Goal: Transaction & Acquisition: Purchase product/service

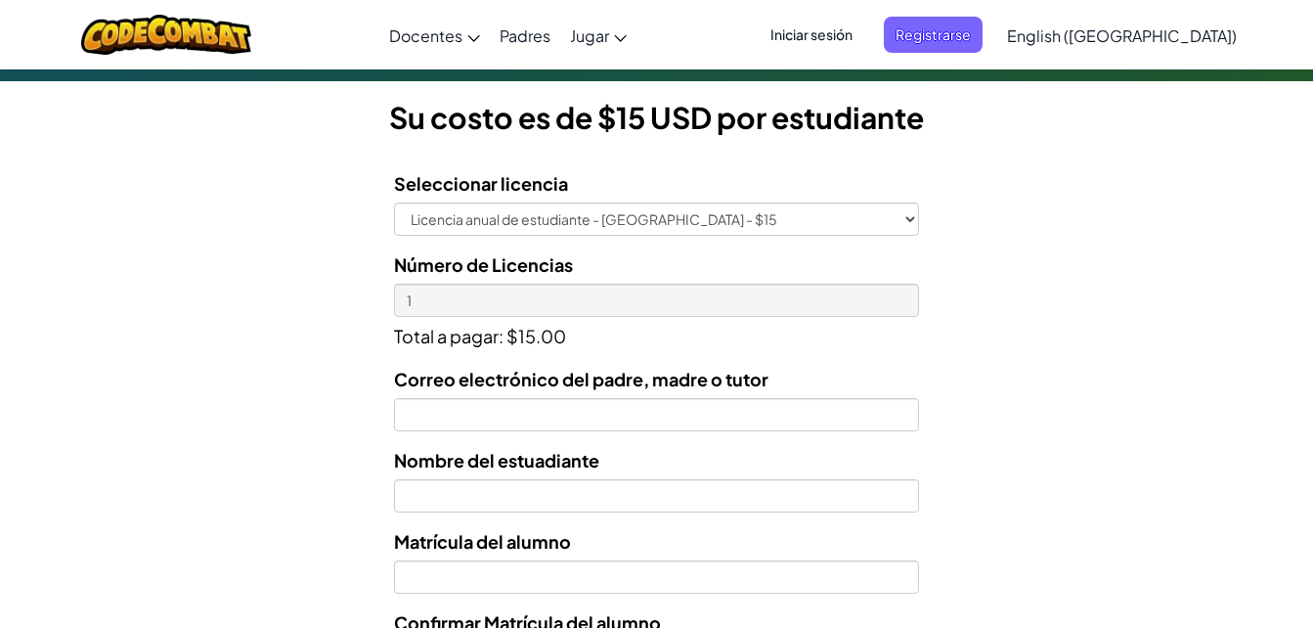
scroll to position [608, 0]
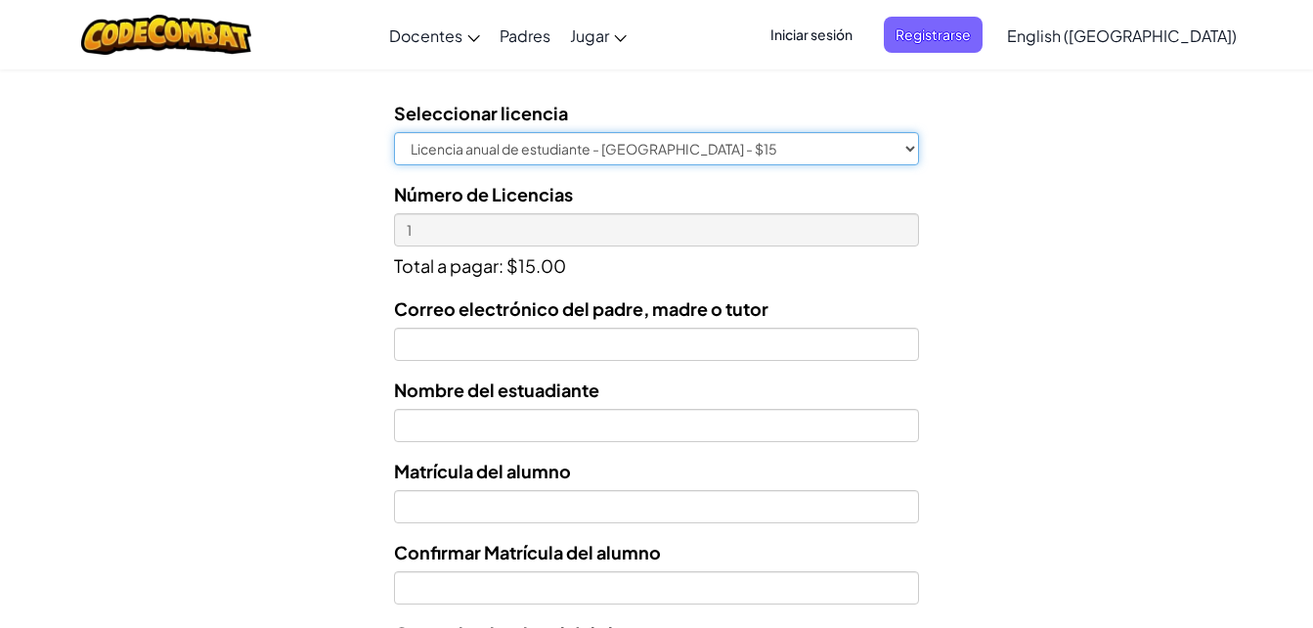
click at [824, 156] on select "Licencia anual de estudiante - [GEOGRAPHIC_DATA] - $15" at bounding box center [656, 148] width 525 height 33
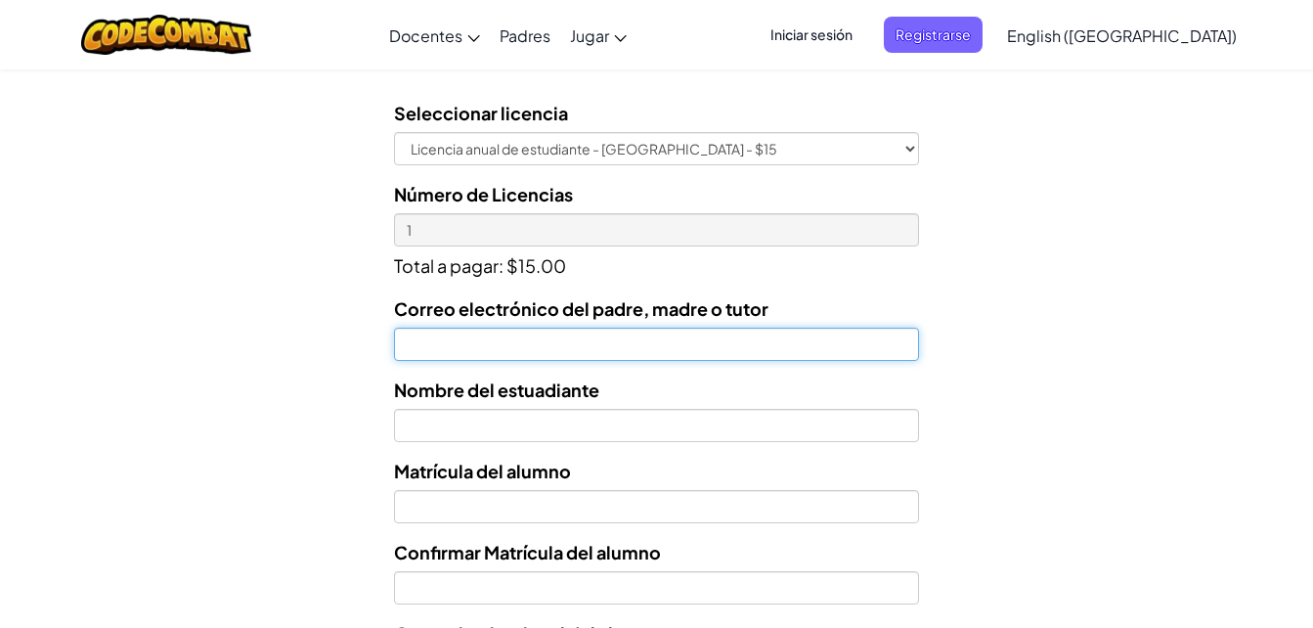
click at [771, 343] on input "Correo electrónico del padre, madre o tutor" at bounding box center [656, 344] width 525 height 33
type input "[EMAIL_ADDRESS][DOMAIN_NAME]"
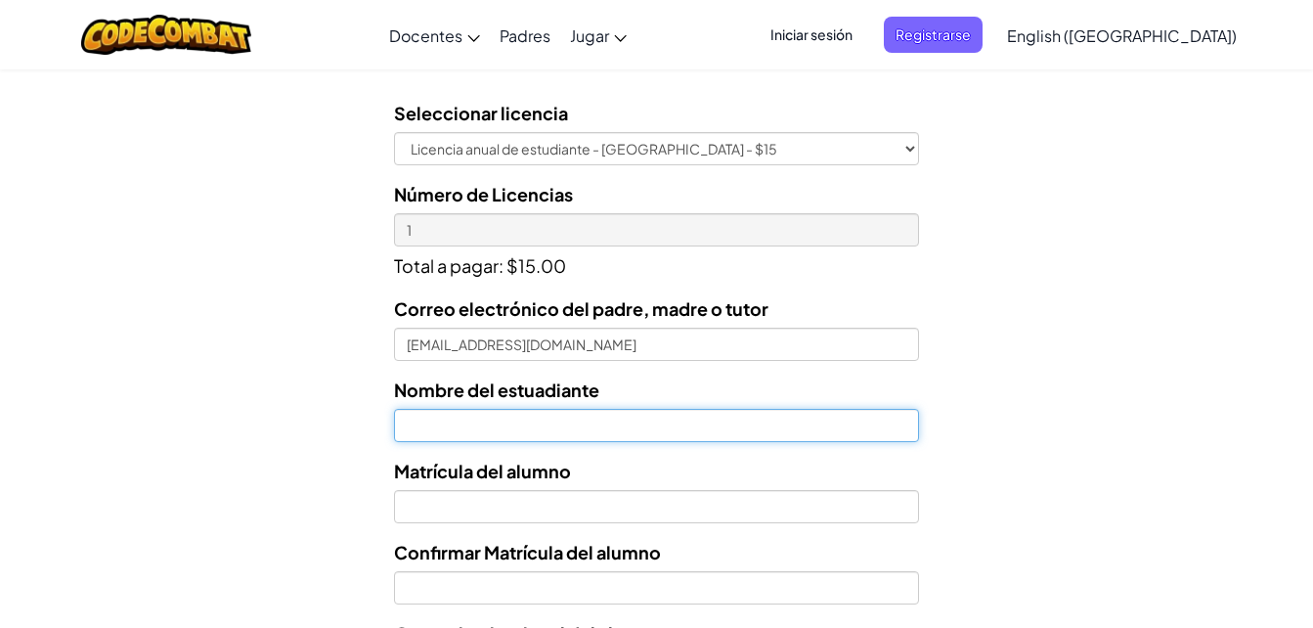
type input "[PERSON_NAME]"
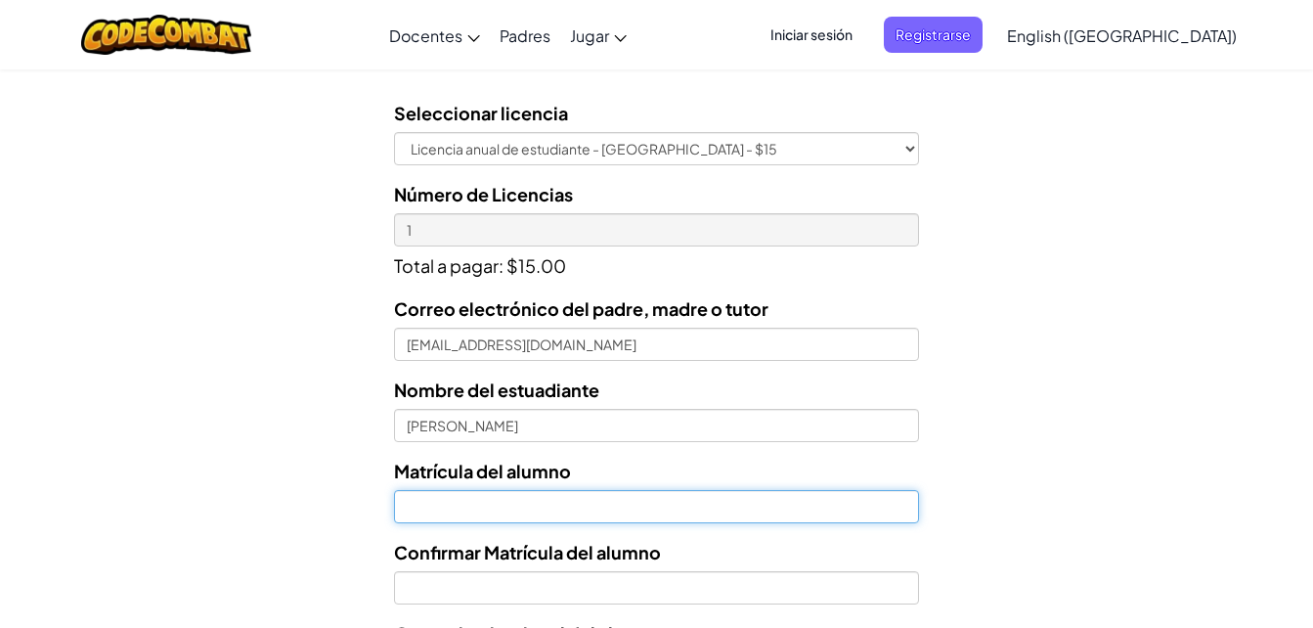
type input "AL07162262"
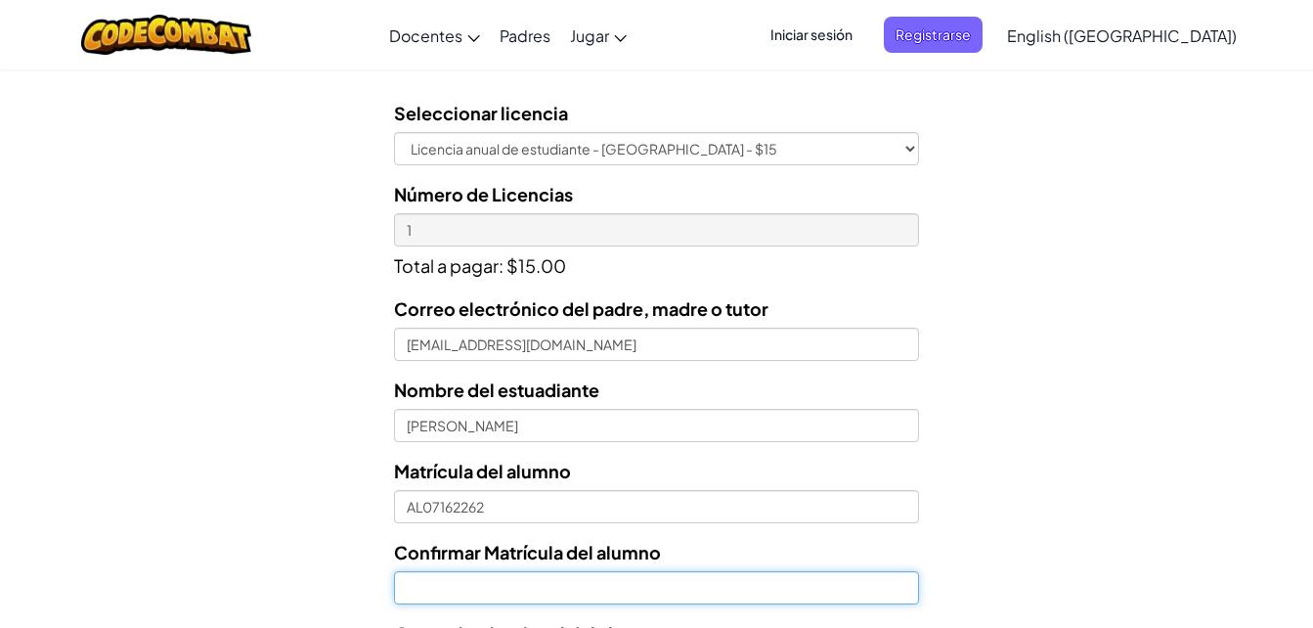
type input "AL07162262"
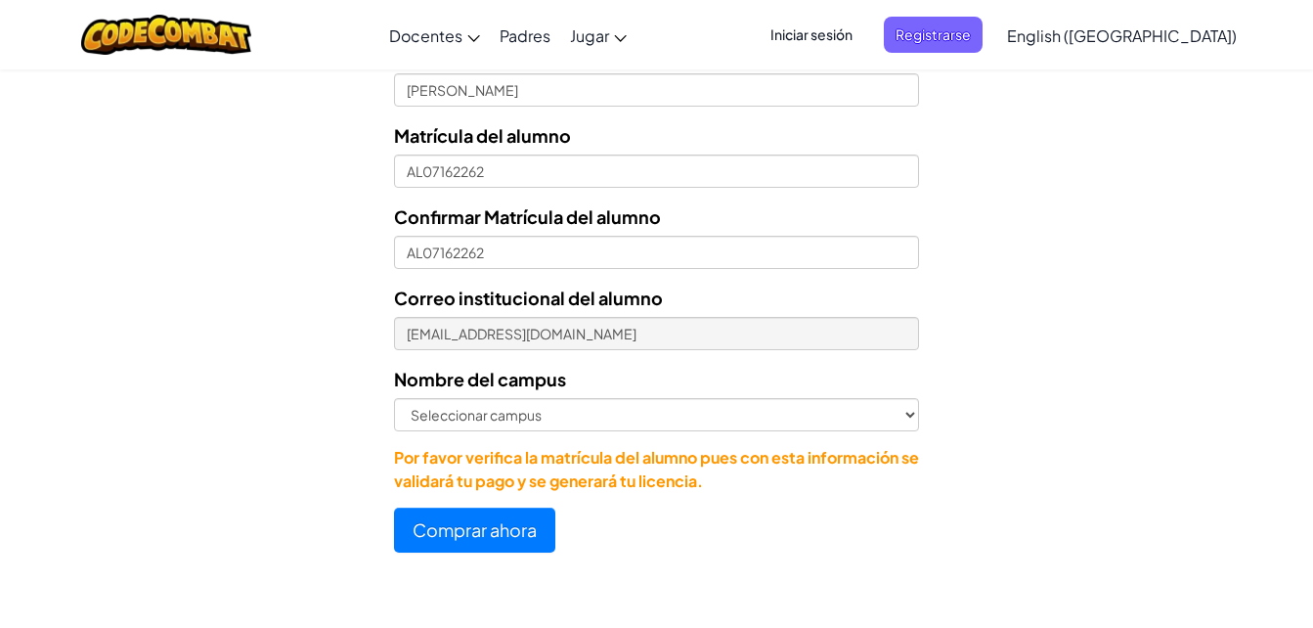
scroll to position [975, 0]
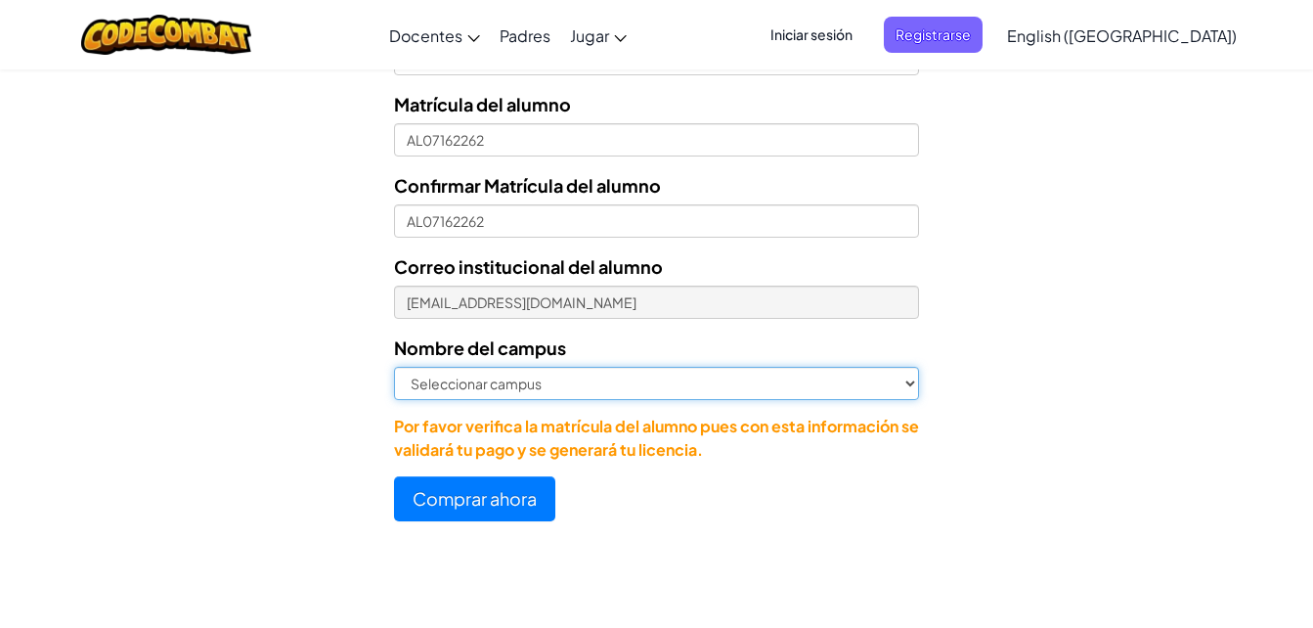
click at [633, 375] on select "Seleccionar campus [GEOGRAPHIC_DATA] Central [GEOGRAPHIC_DATA] [GEOGRAPHIC_DATA…" at bounding box center [656, 383] width 525 height 33
select select "Culiacán"
click at [394, 367] on select "Seleccionar campus [GEOGRAPHIC_DATA] Central [GEOGRAPHIC_DATA] [GEOGRAPHIC_DATA…" at bounding box center [656, 383] width 525 height 33
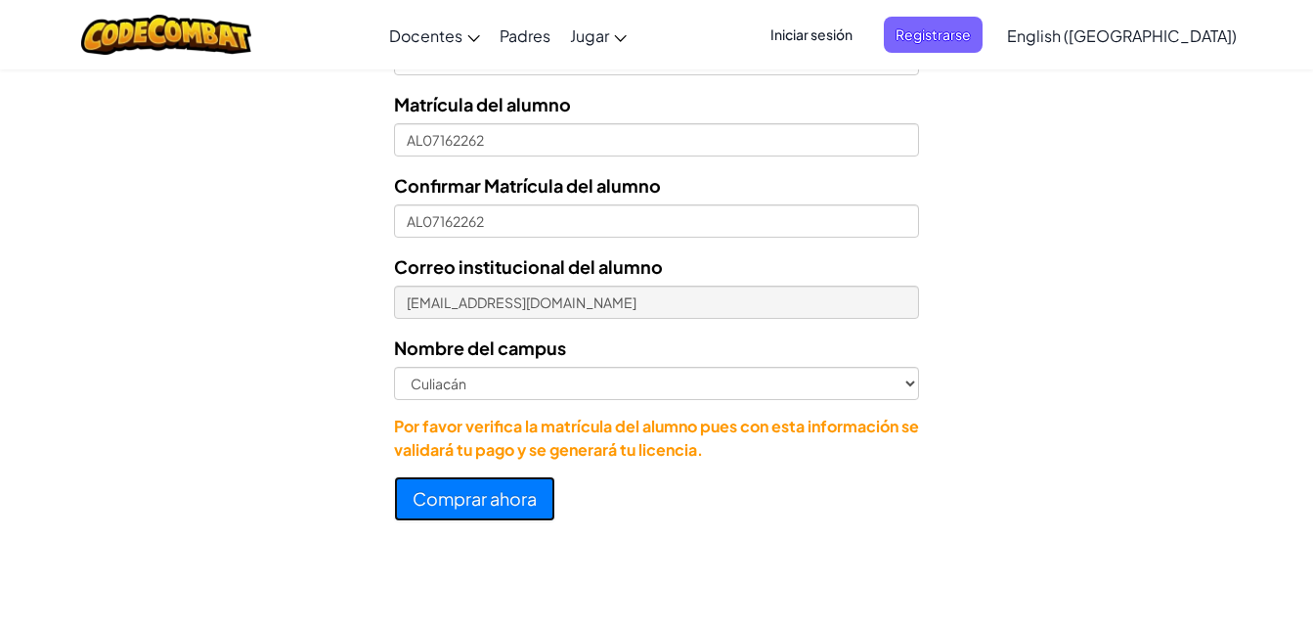
click at [497, 504] on button "Comprar ahora" at bounding box center [474, 498] width 161 height 45
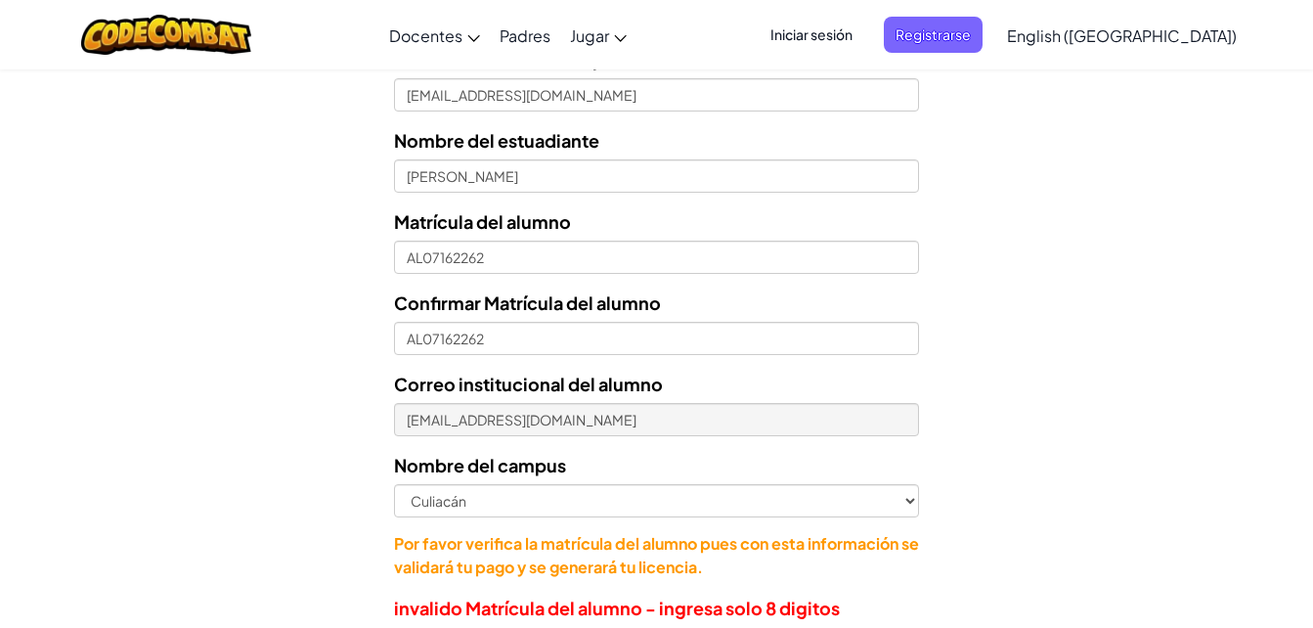
scroll to position [823, 0]
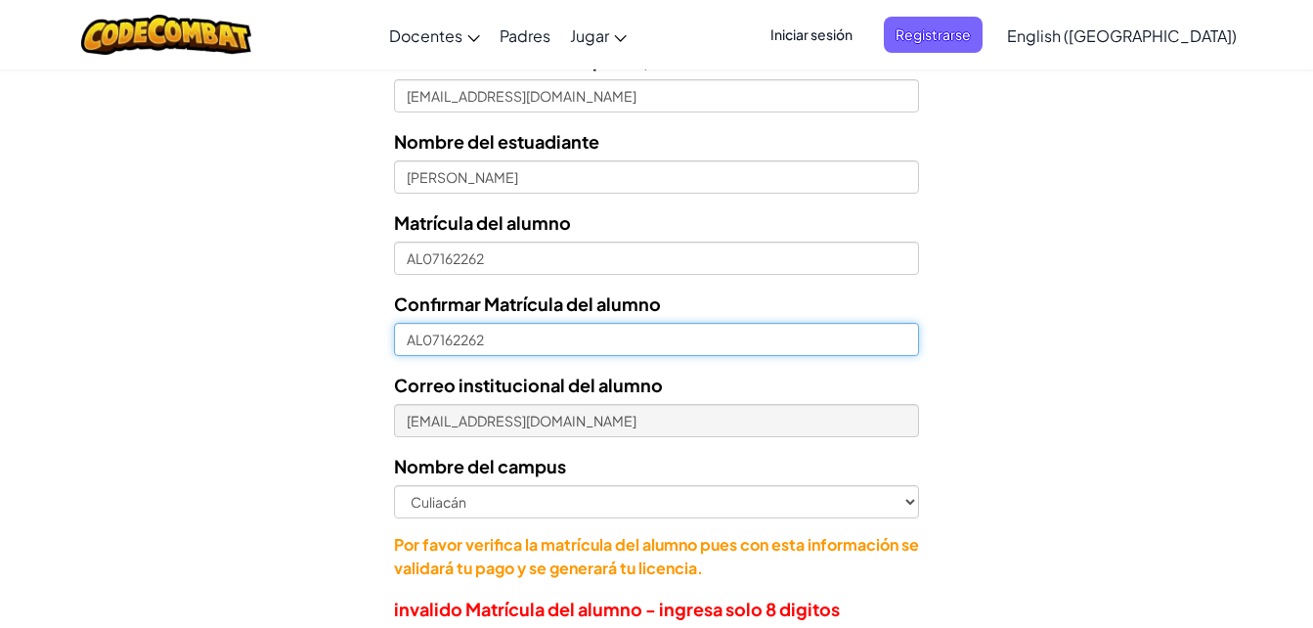
click at [421, 336] on input "AL07162262" at bounding box center [656, 339] width 525 height 33
type input "07162262"
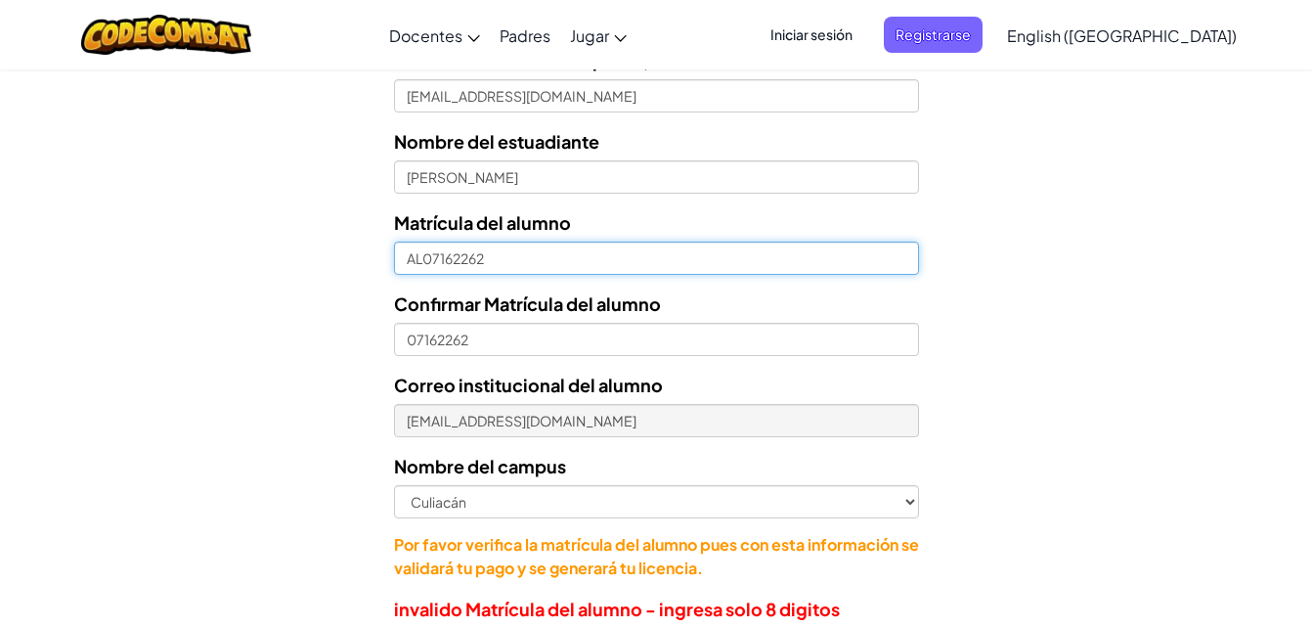
click at [420, 260] on input "AL07162262" at bounding box center [656, 257] width 525 height 33
type input "07162262"
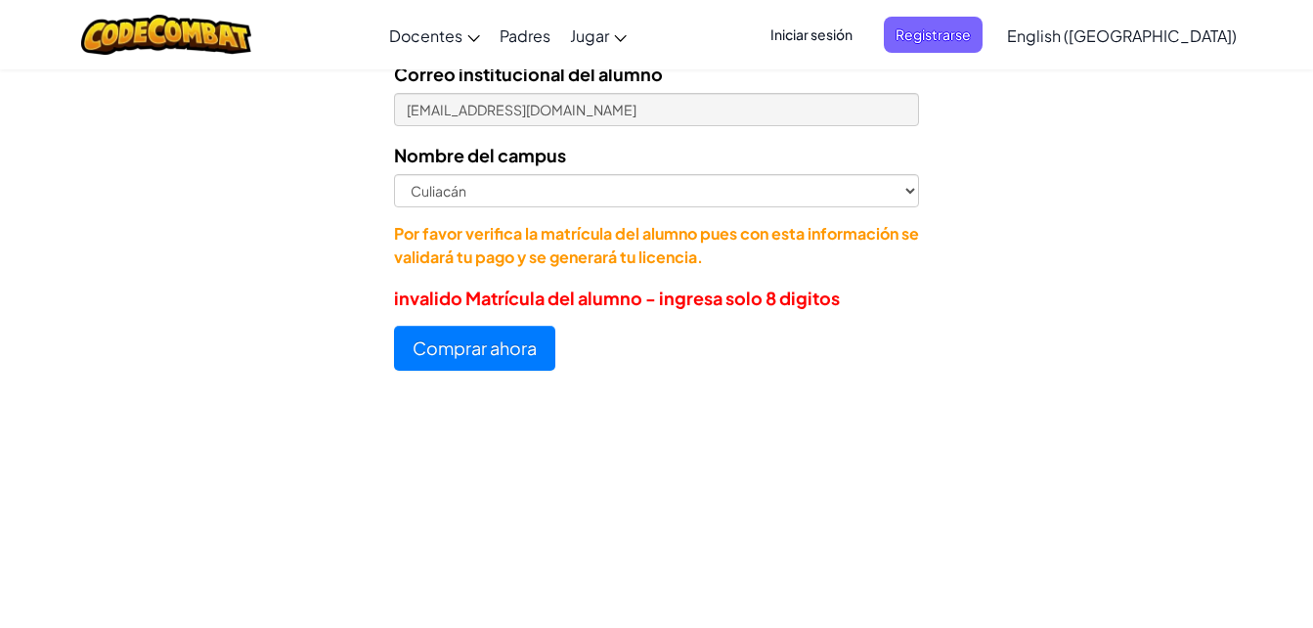
scroll to position [1270, 0]
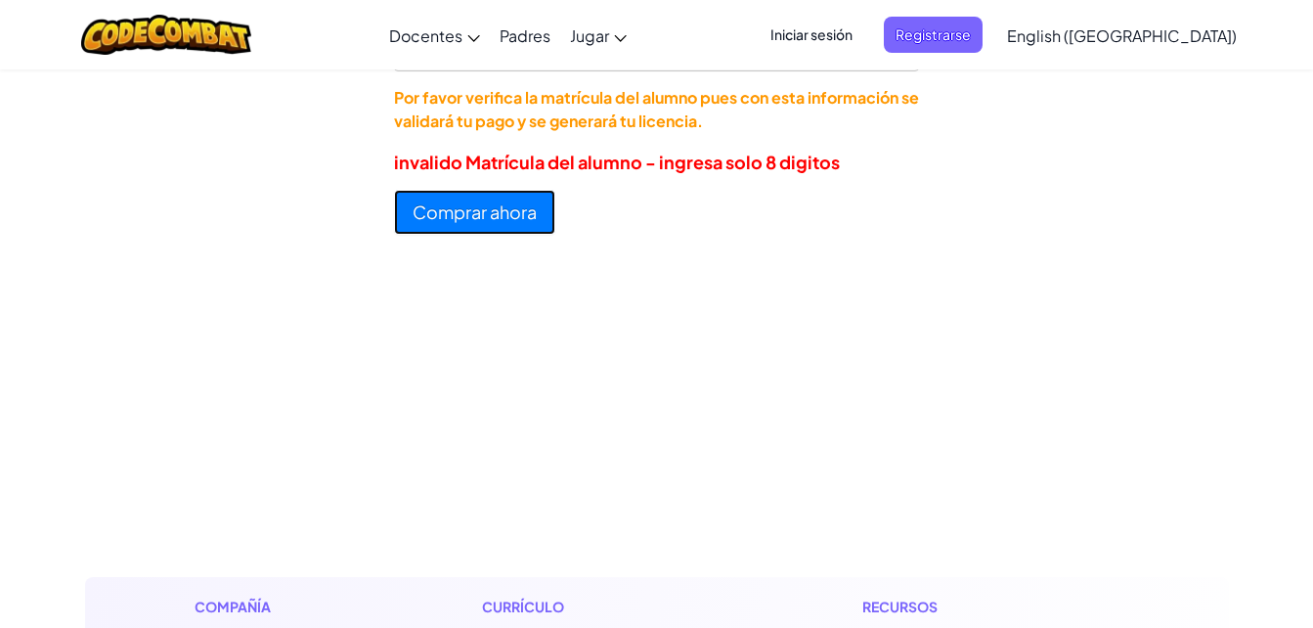
click at [488, 209] on button "Comprar ahora" at bounding box center [474, 212] width 161 height 45
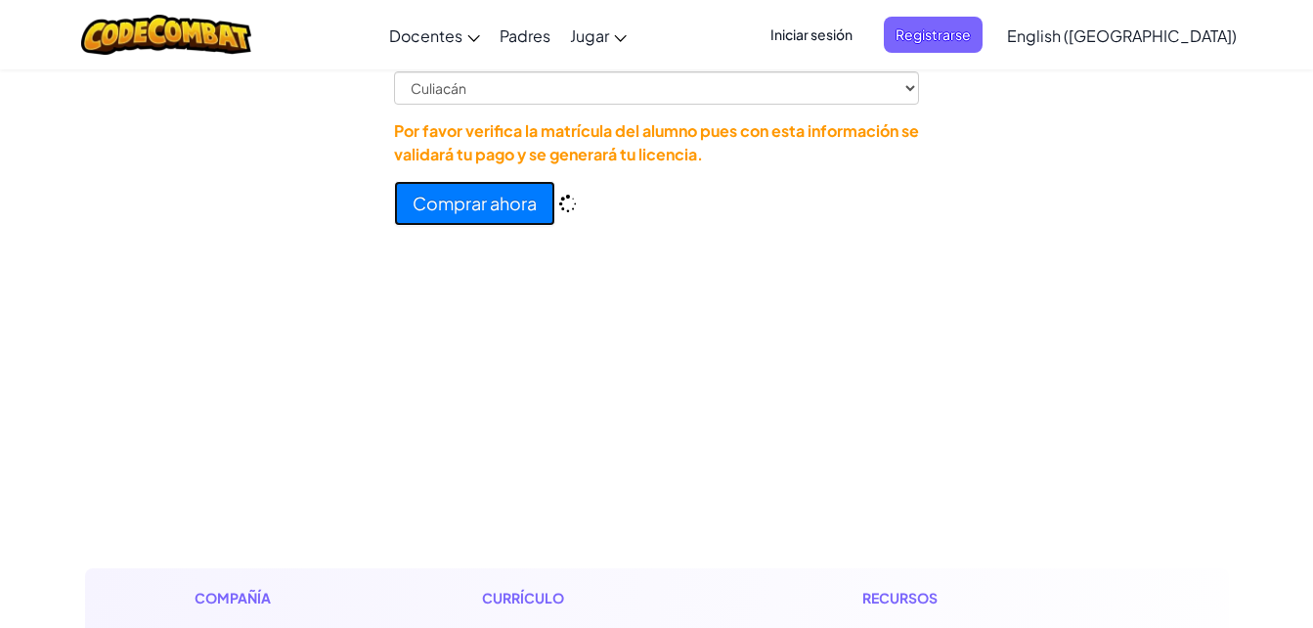
scroll to position [1303, 0]
